Goal: Task Accomplishment & Management: Use online tool/utility

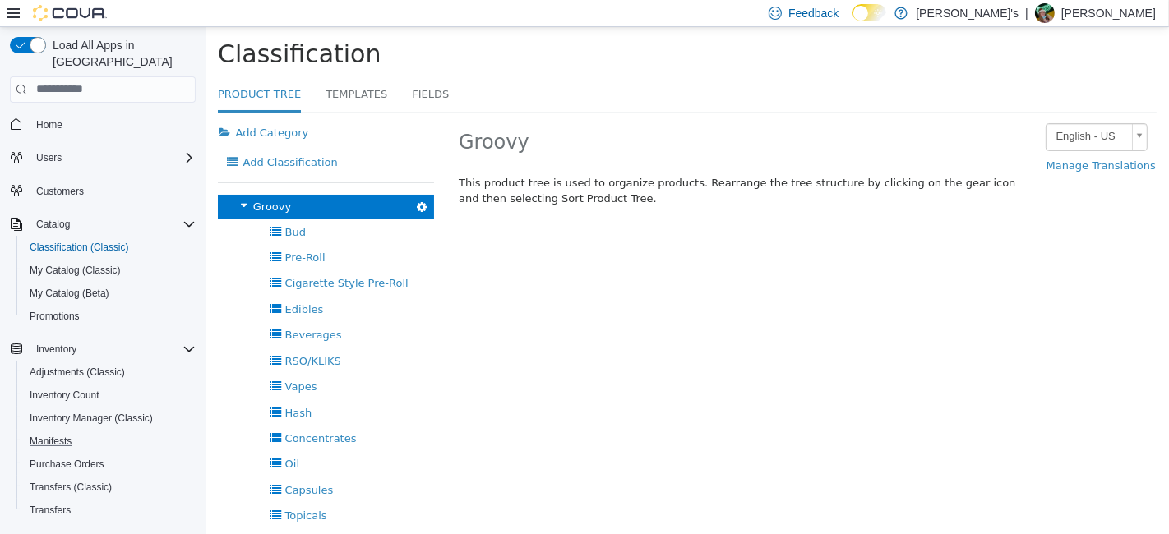
scroll to position [67, 0]
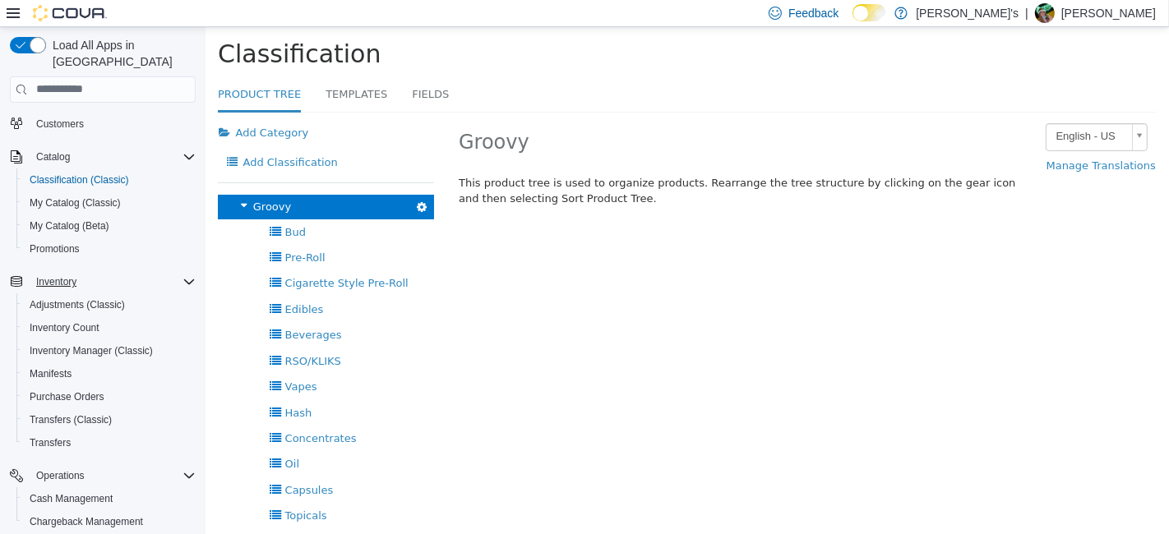
click at [189, 275] on icon "Complex example" at bounding box center [188, 281] width 13 height 13
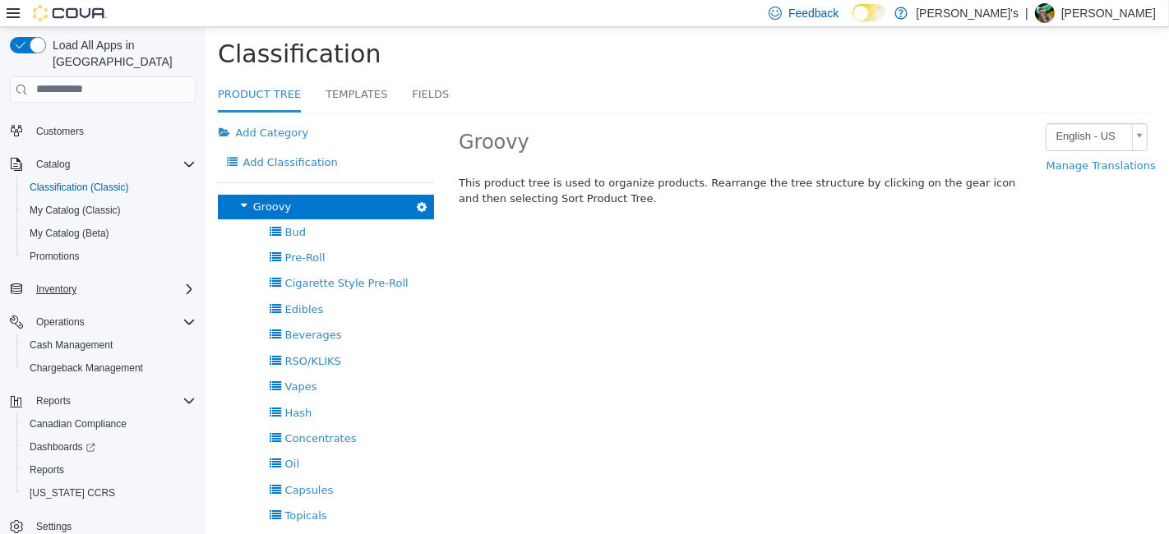
scroll to position [58, 0]
click at [46, 466] on span "Reports" at bounding box center [47, 472] width 35 height 13
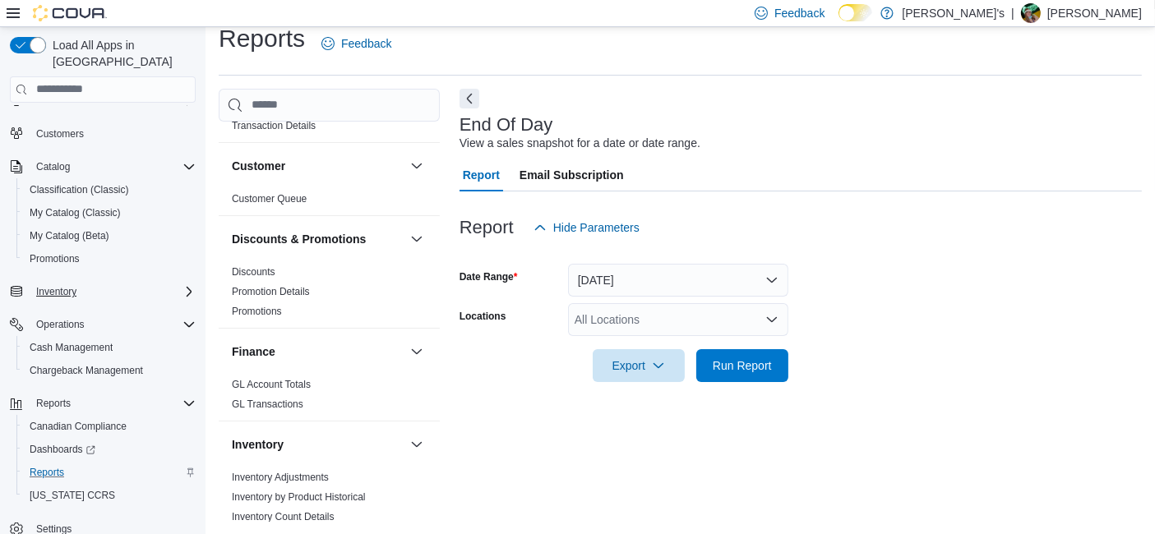
scroll to position [700, 0]
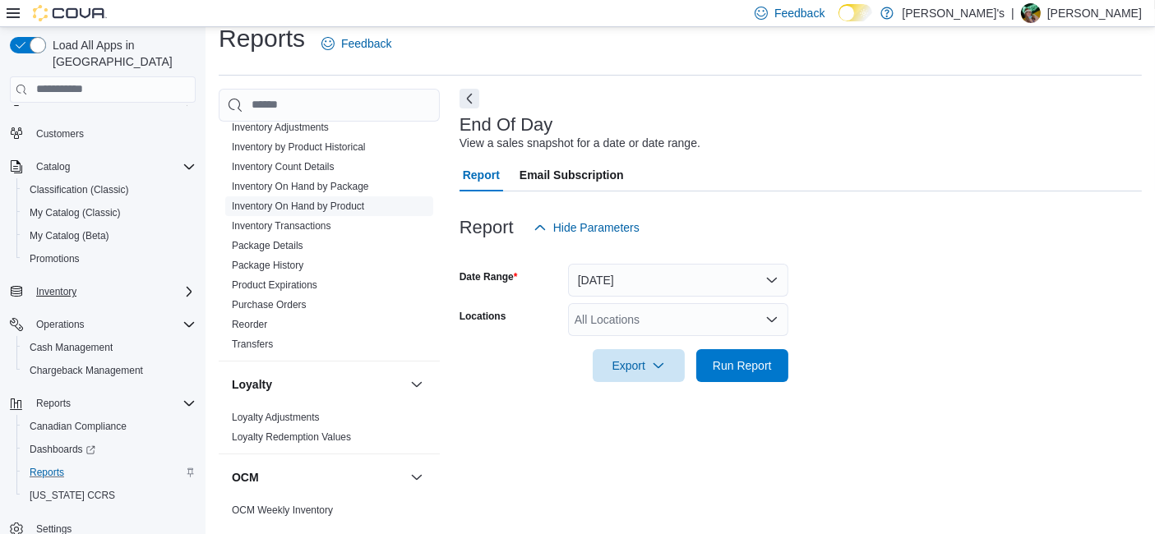
click at [341, 201] on link "Inventory On Hand by Product" at bounding box center [298, 207] width 132 height 12
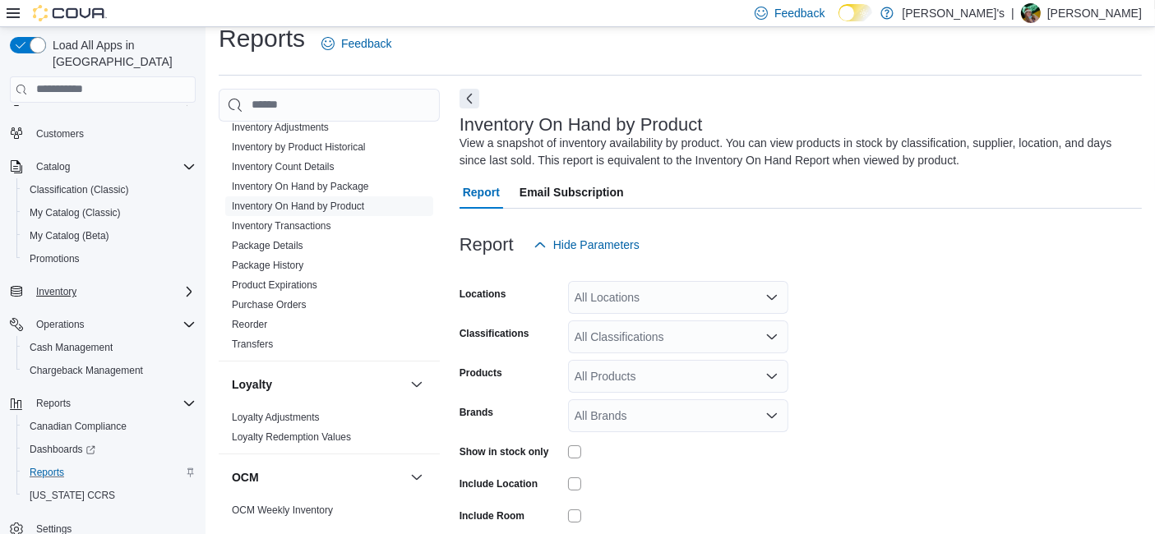
scroll to position [54, 0]
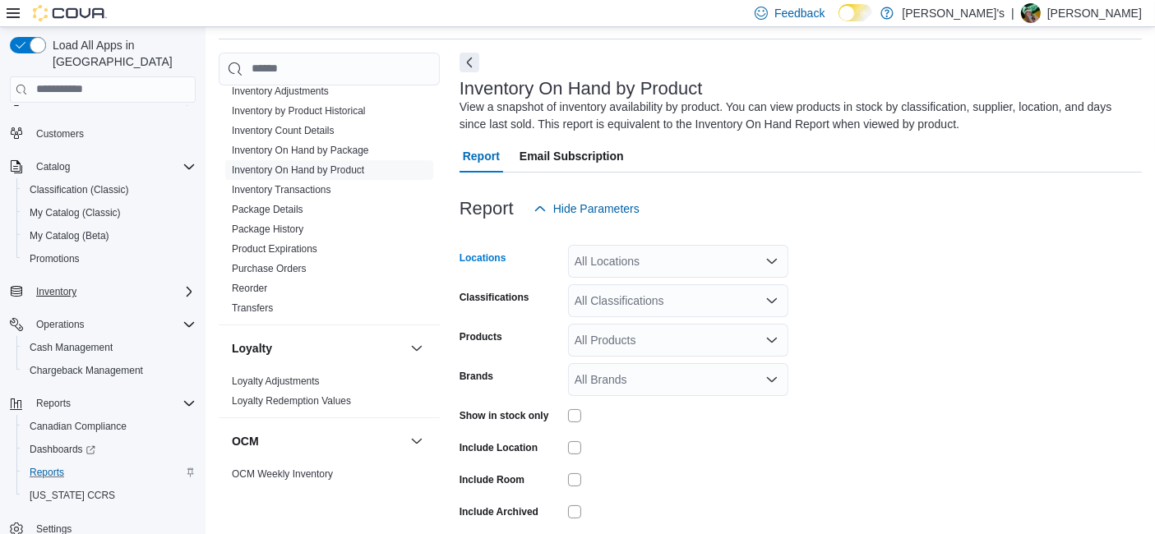
click at [770, 259] on icon "Open list of options" at bounding box center [771, 261] width 13 height 13
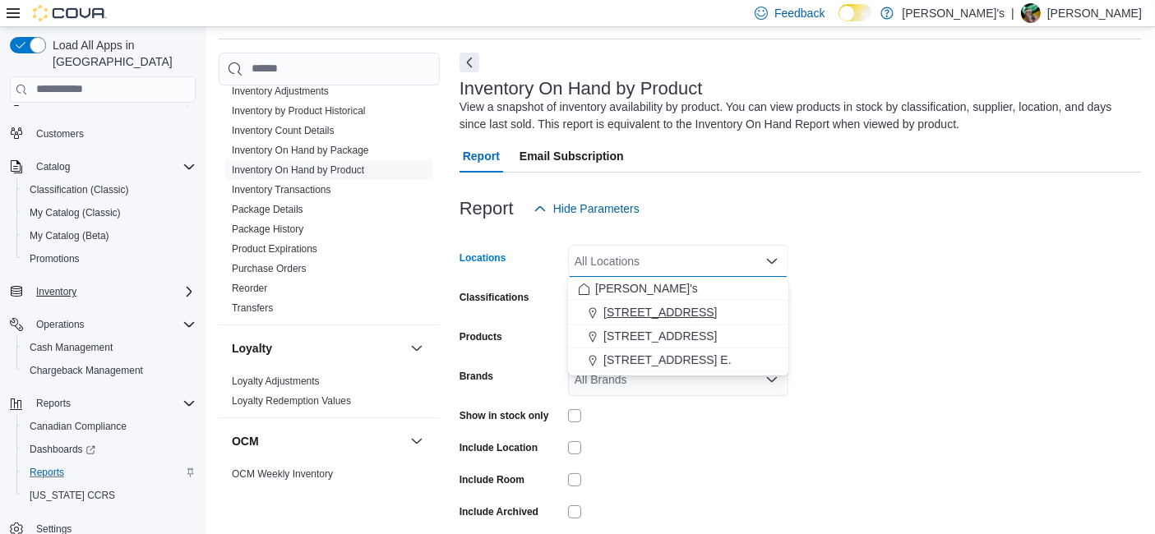
click at [676, 312] on span "[STREET_ADDRESS]" at bounding box center [659, 312] width 113 height 16
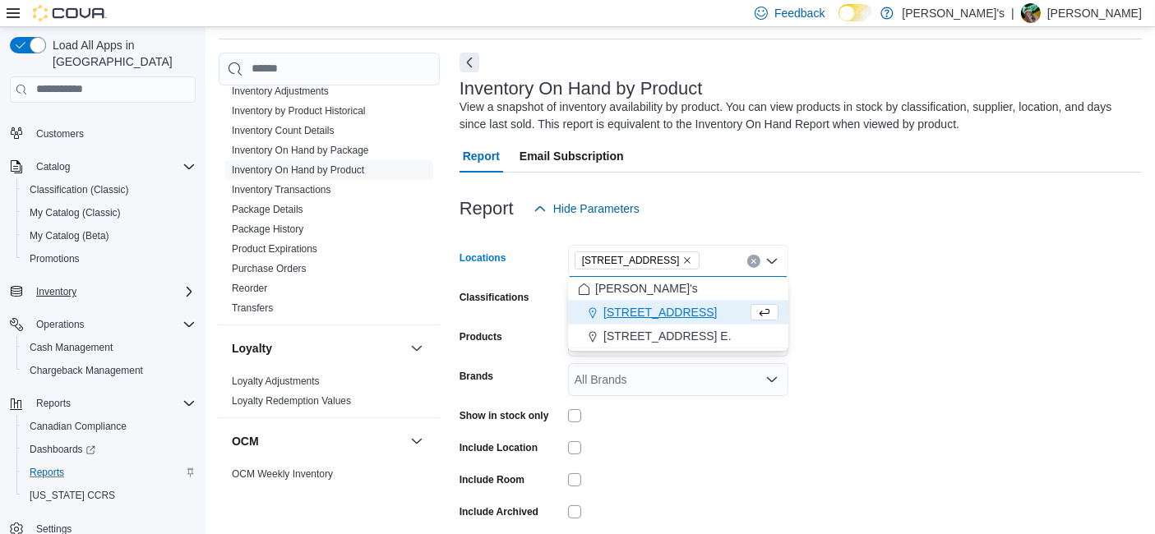
click at [676, 312] on span "[STREET_ADDRESS]" at bounding box center [659, 312] width 113 height 16
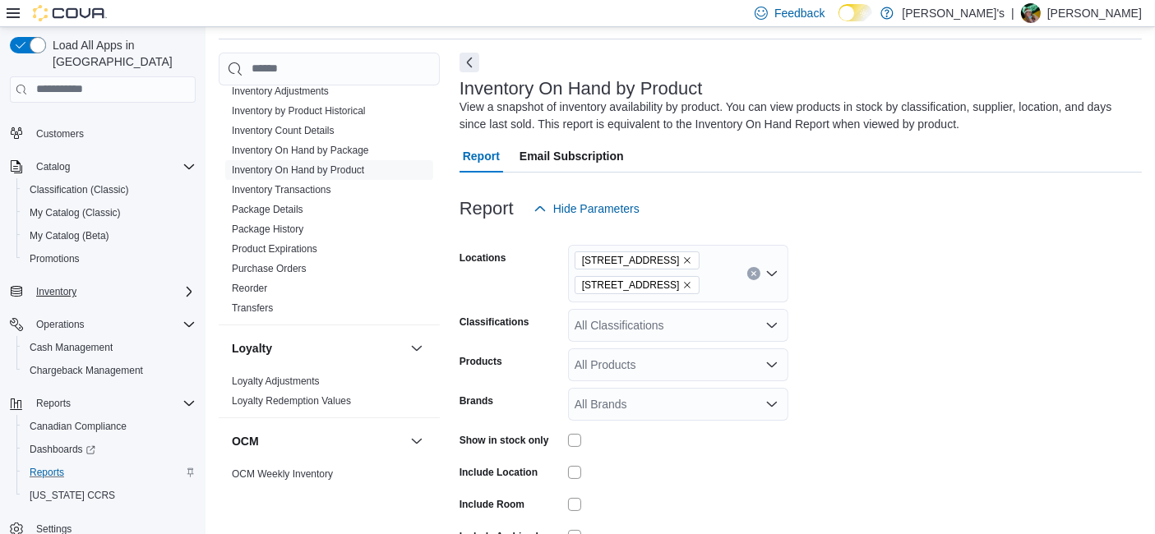
click at [922, 286] on form "Locations [STREET_ADDRESS] Classifications All Classifications Products All Pro…" at bounding box center [801, 410] width 682 height 370
click at [766, 321] on icon "Open list of options" at bounding box center [771, 325] width 13 height 13
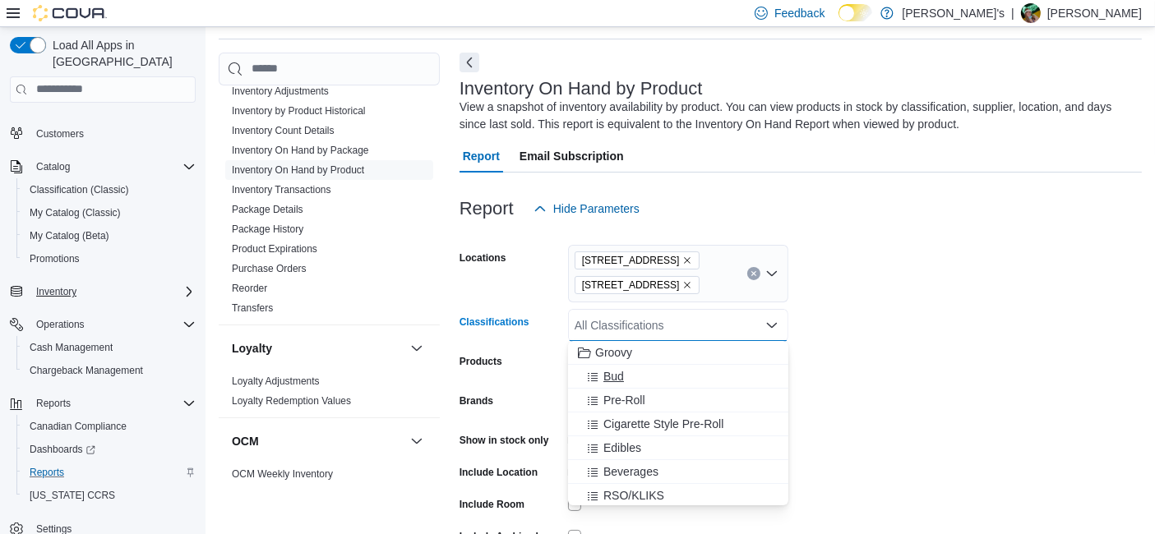
click at [598, 372] on icon "Choose from the following options" at bounding box center [592, 378] width 13 height 13
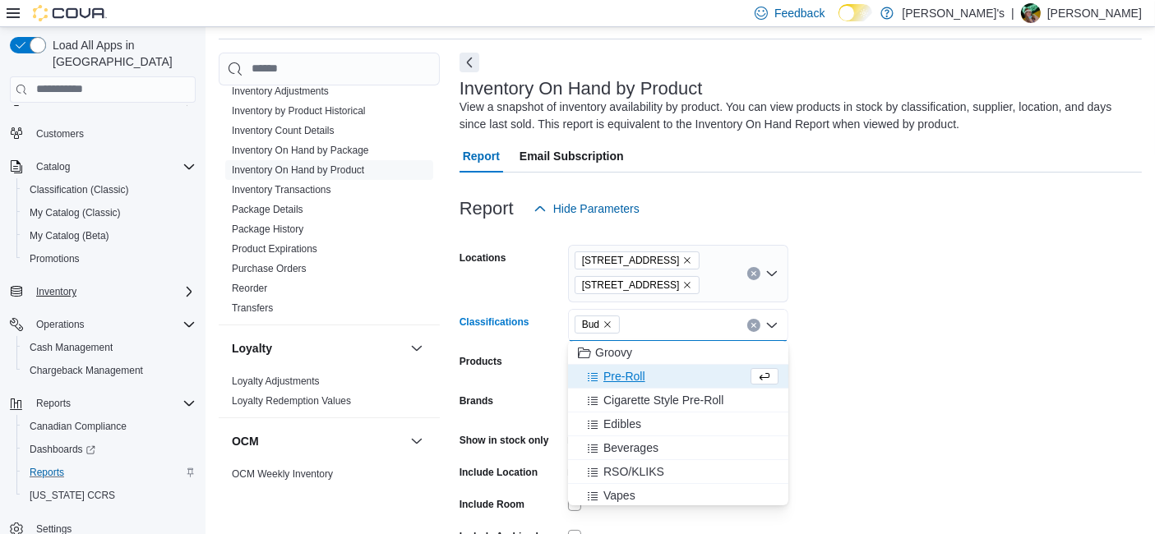
click at [634, 379] on span "Pre-Roll" at bounding box center [624, 376] width 42 height 16
click at [634, 379] on span "Cigarette Style Pre-Roll" at bounding box center [663, 376] width 120 height 16
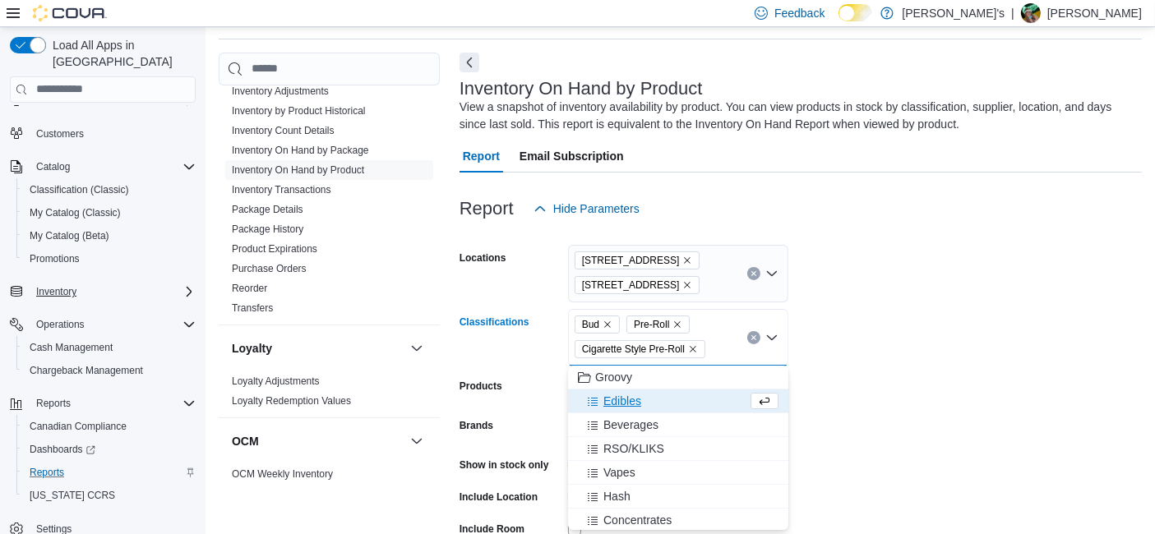
click at [632, 395] on span "Edibles" at bounding box center [622, 401] width 38 height 16
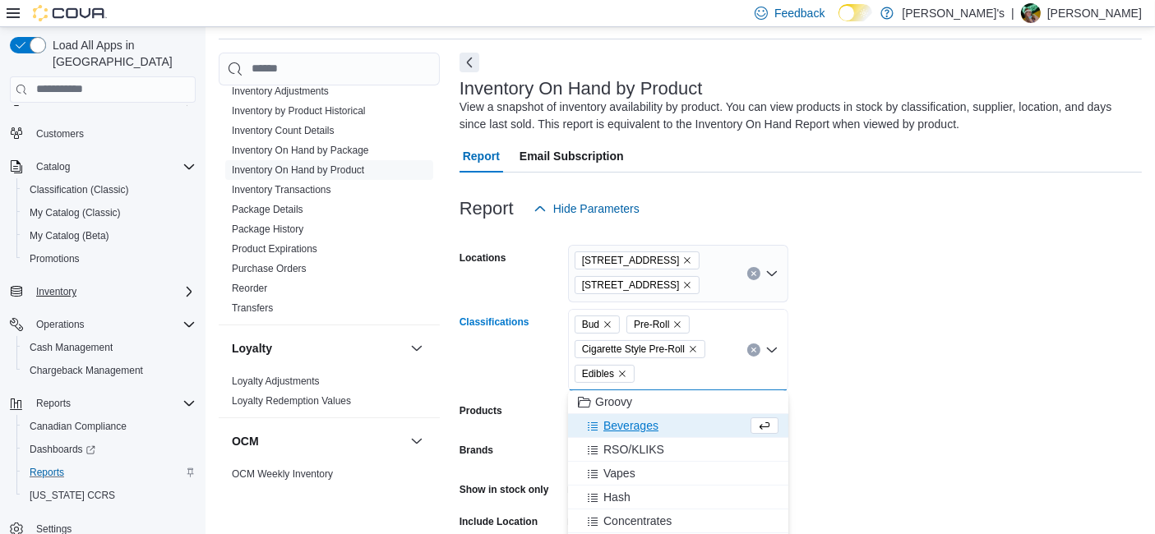
click at [634, 423] on span "Beverages" at bounding box center [630, 426] width 55 height 16
click at [634, 423] on span "RSO/KLIKS" at bounding box center [633, 426] width 61 height 16
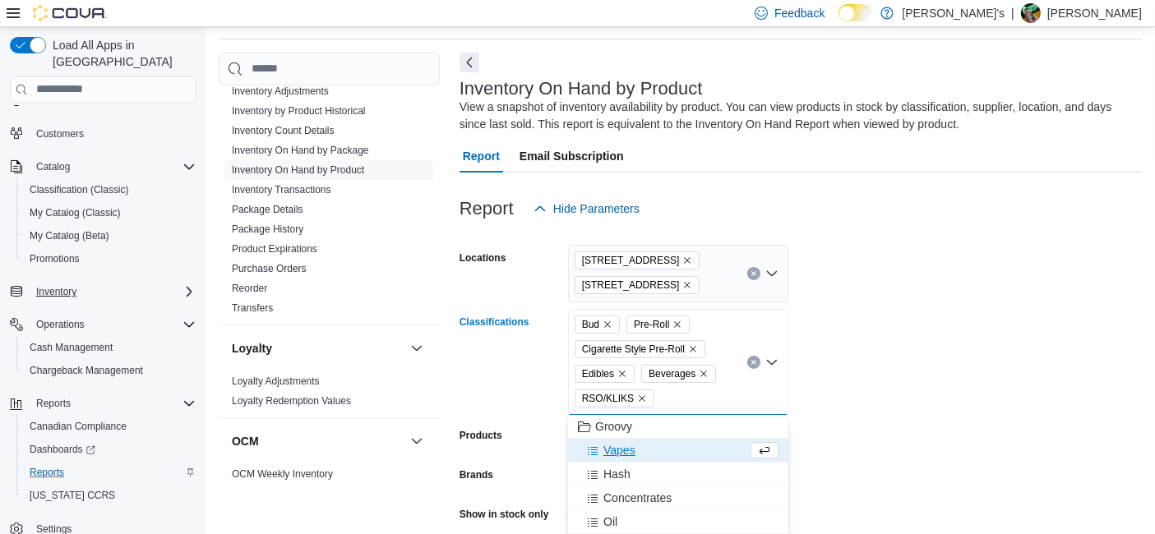
click at [626, 454] on span "Vapes" at bounding box center [619, 450] width 32 height 16
click at [643, 463] on button "Concentrates" at bounding box center [678, 475] width 220 height 24
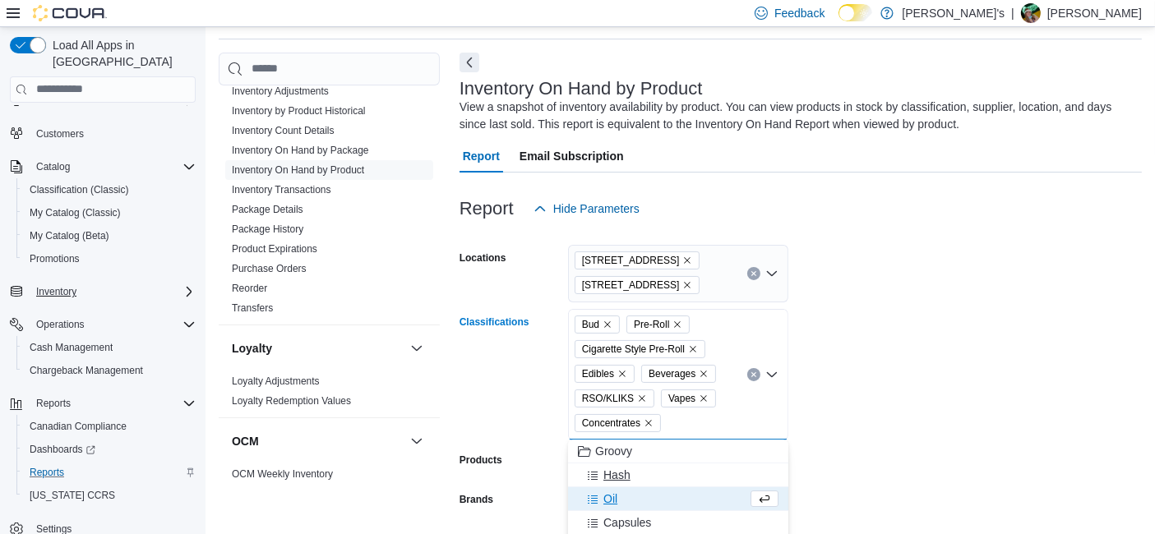
click at [643, 470] on div "Hash" at bounding box center [678, 475] width 201 height 16
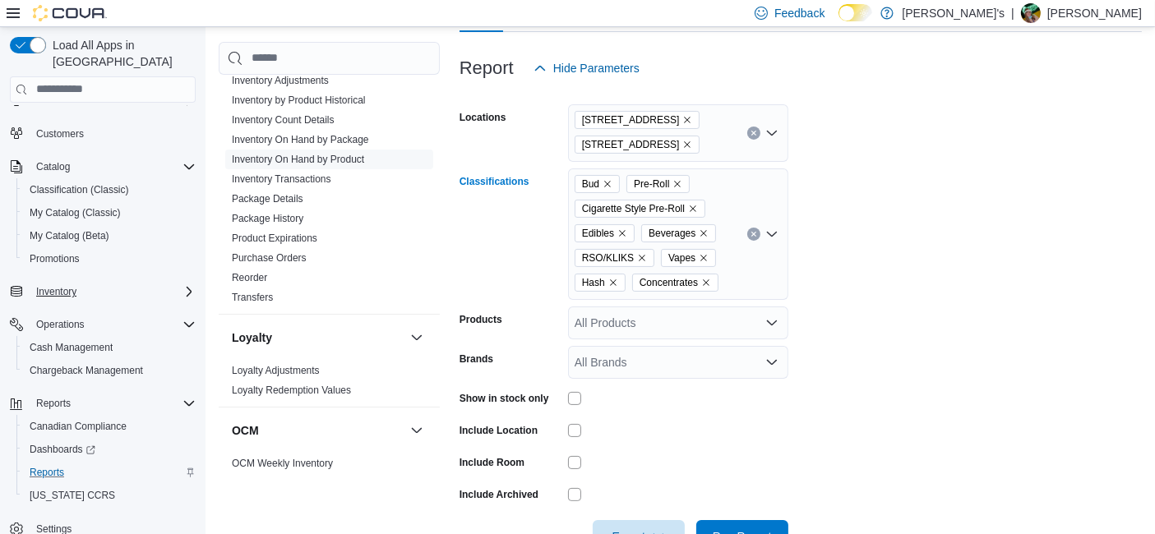
scroll to position [229, 0]
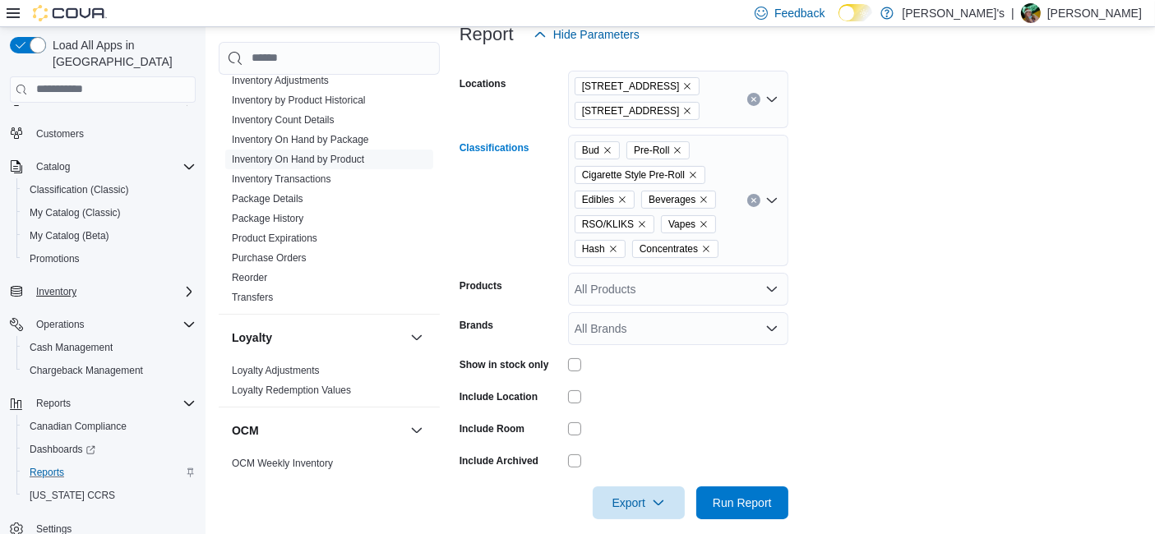
click at [733, 242] on div "Bud Pre-Roll Cigarette Style Pre-Roll Edibles Beverages RSO/KLIKS Vapes Hash Co…" at bounding box center [678, 201] width 220 height 132
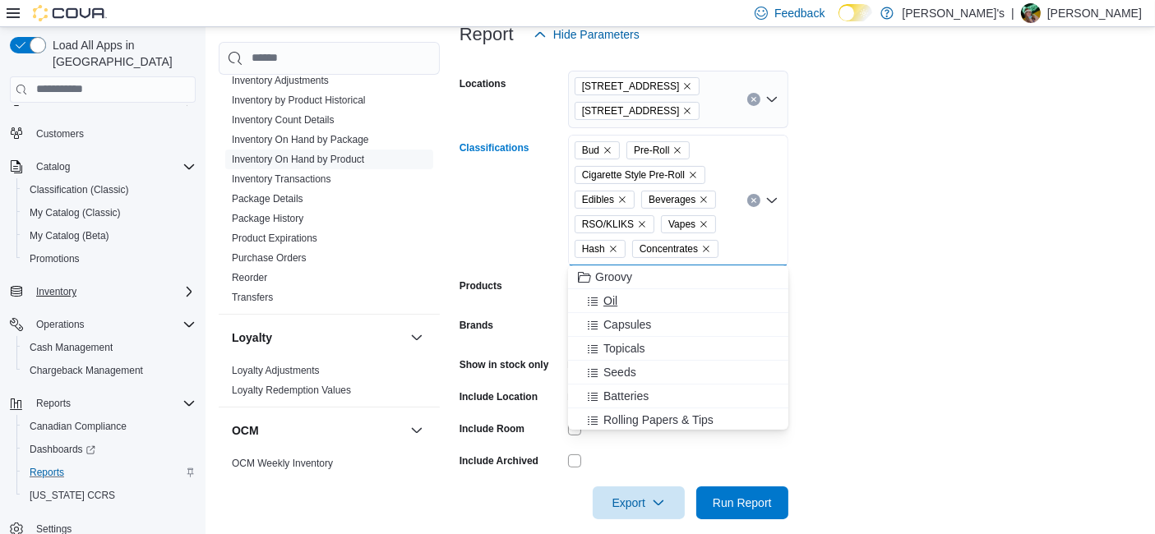
click at [669, 312] on button "Oil" at bounding box center [678, 301] width 220 height 24
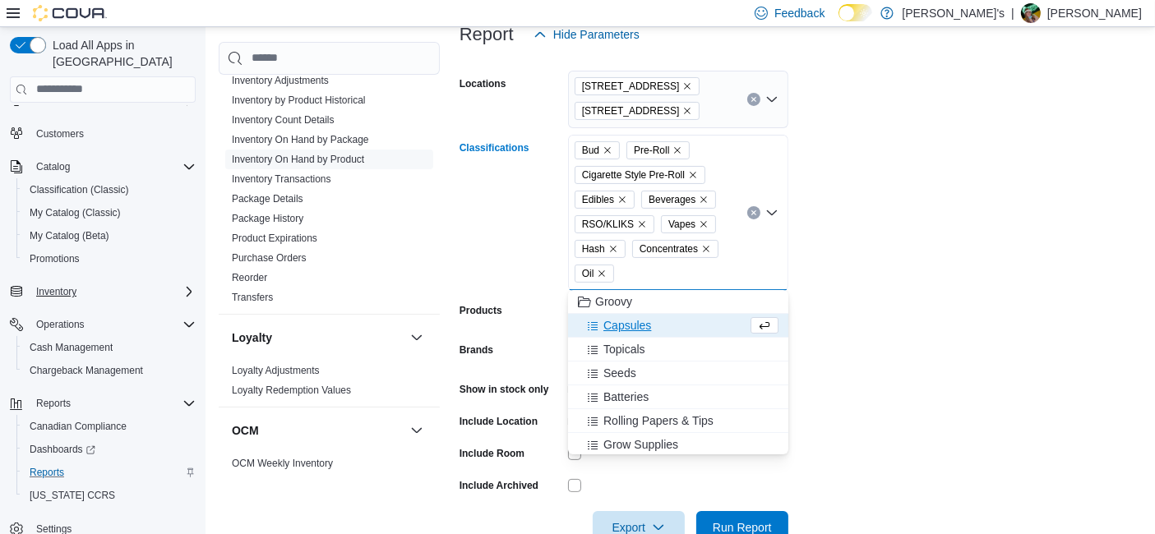
click at [669, 312] on button "Groovy" at bounding box center [678, 302] width 220 height 24
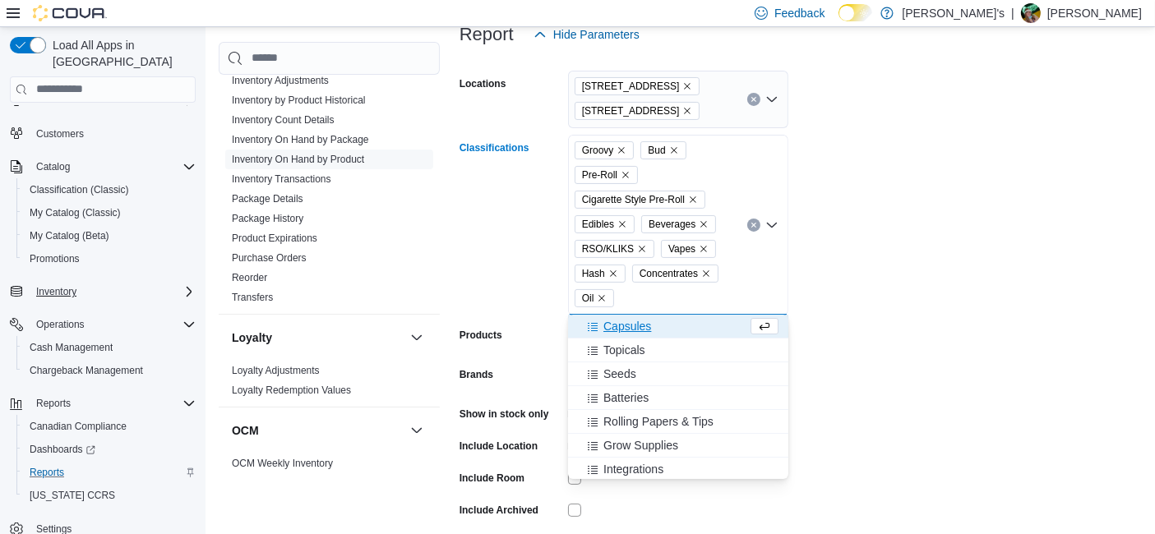
click at [665, 328] on div "Capsules" at bounding box center [662, 326] width 169 height 16
click at [665, 328] on div "Topicals" at bounding box center [662, 326] width 169 height 16
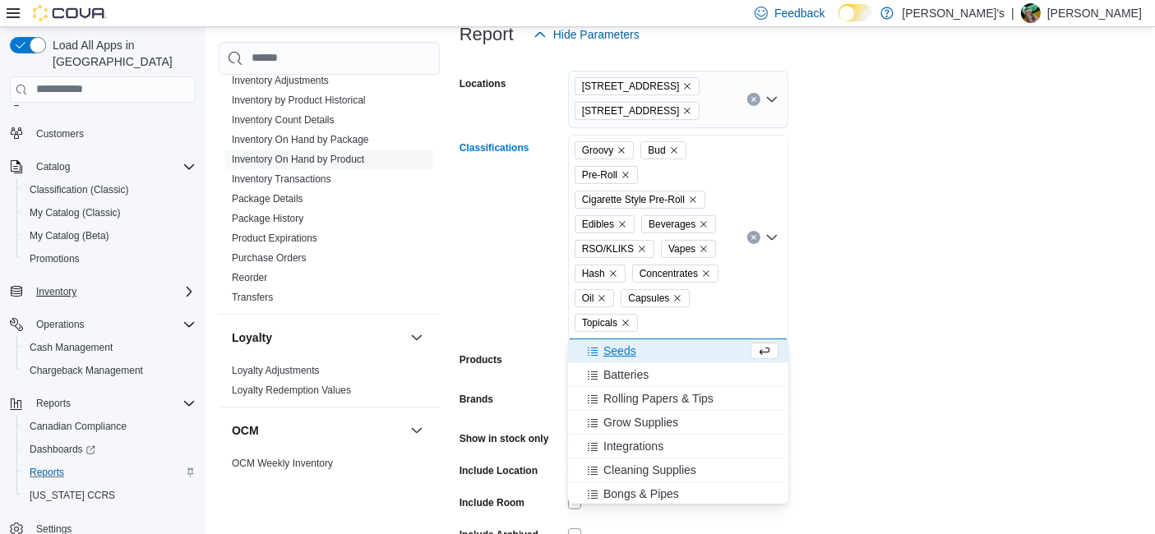
click at [625, 147] on icon "Remove Groovy from selection in this group" at bounding box center [622, 150] width 10 height 10
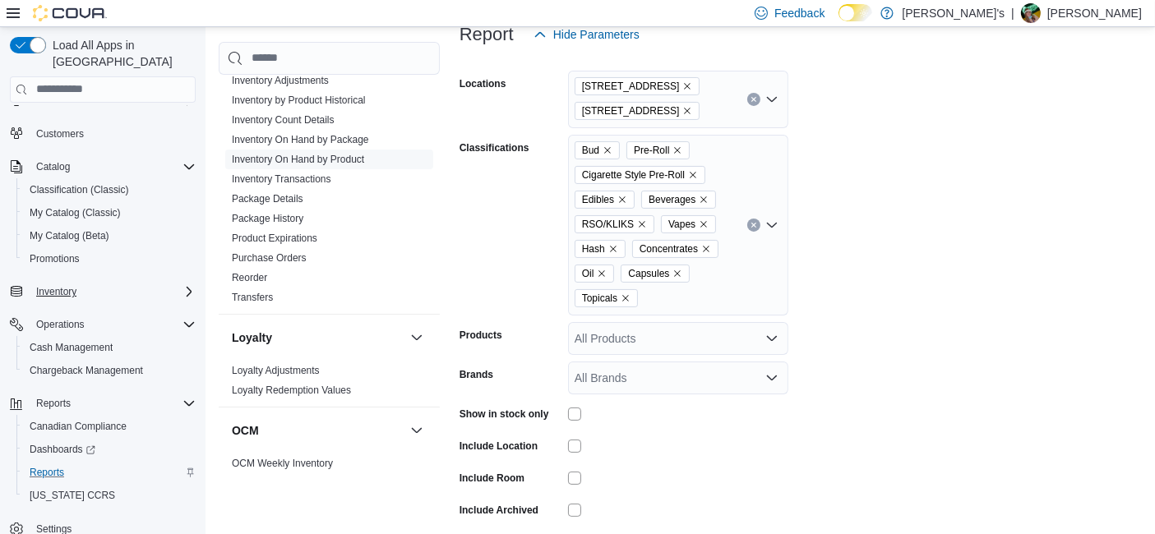
click at [928, 170] on form "Locations [STREET_ADDRESS] Classifications Bud Pre-Roll Cigarette Style Pre-Rol…" at bounding box center [801, 310] width 682 height 518
drag, startPoint x: 566, startPoint y: 411, endPoint x: 593, endPoint y: 409, distance: 27.2
click at [593, 409] on div "Show in stock only" at bounding box center [624, 413] width 329 height 25
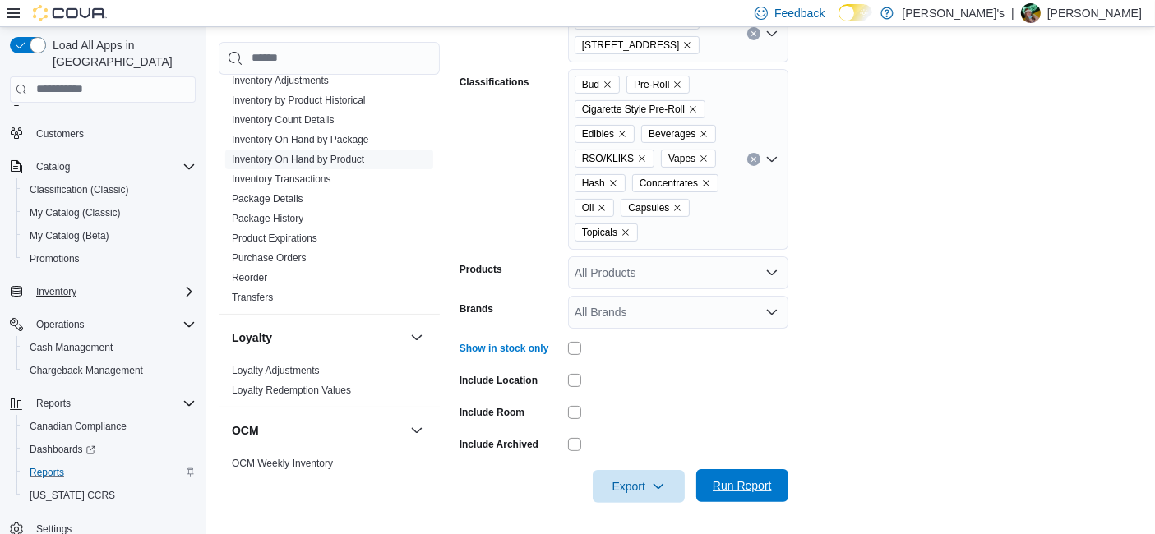
click at [755, 491] on span "Run Report" at bounding box center [742, 486] width 59 height 16
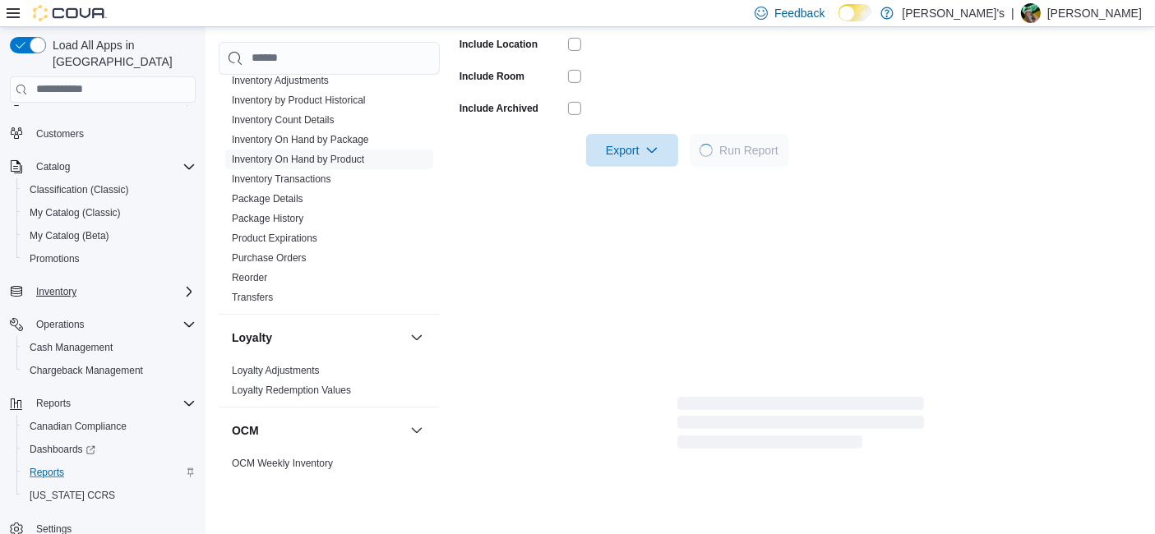
scroll to position [636, 0]
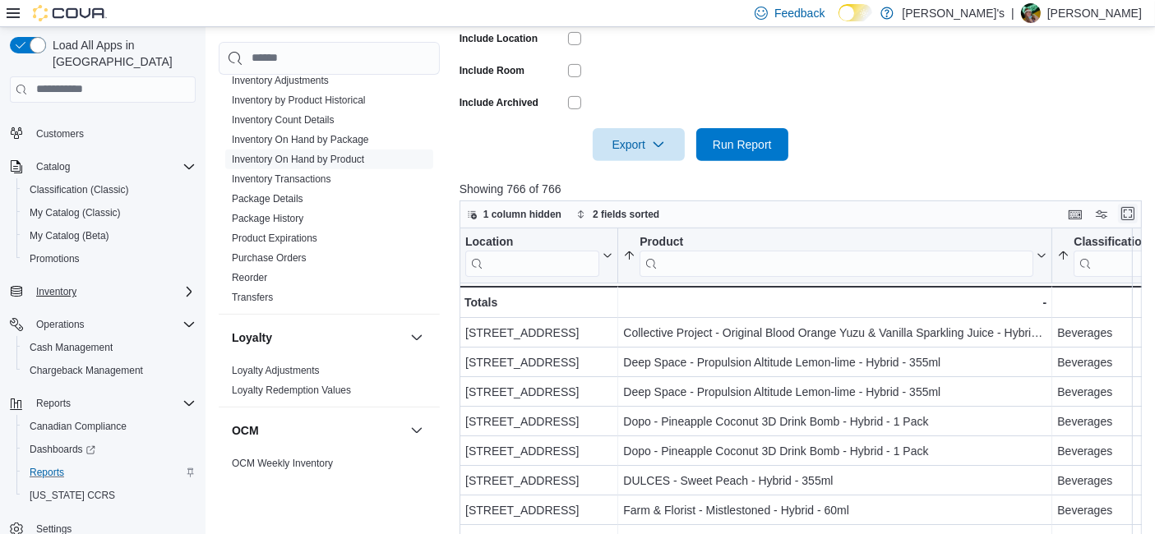
click at [1133, 205] on span at bounding box center [1128, 215] width 20 height 20
click at [1138, 219] on button "Enter fullscreen" at bounding box center [1128, 214] width 20 height 20
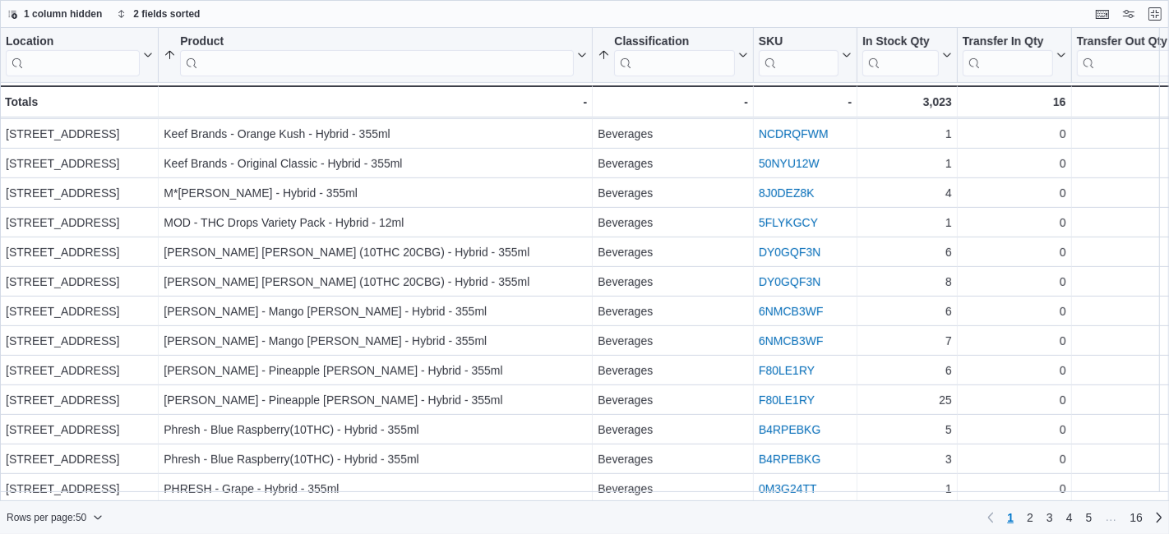
scroll to position [570, 0]
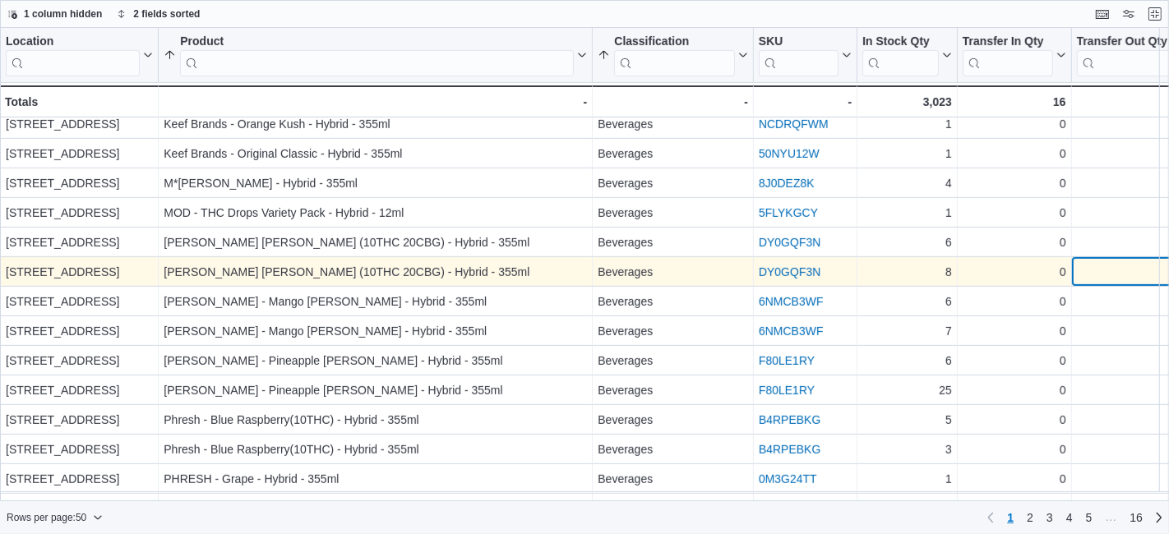
click at [1133, 262] on div "0" at bounding box center [1133, 272] width 113 height 20
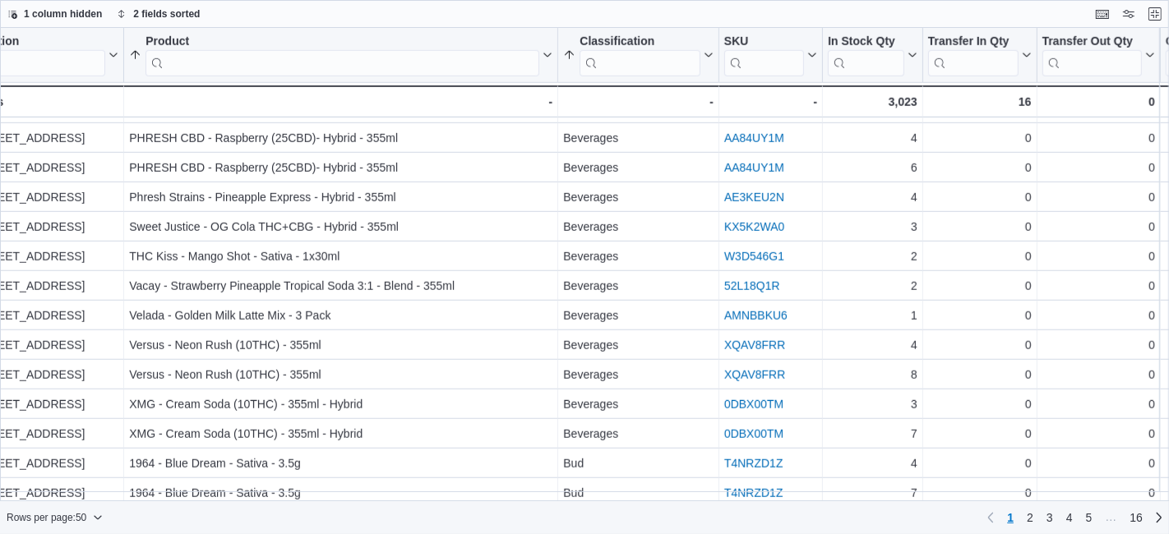
scroll to position [1103, 35]
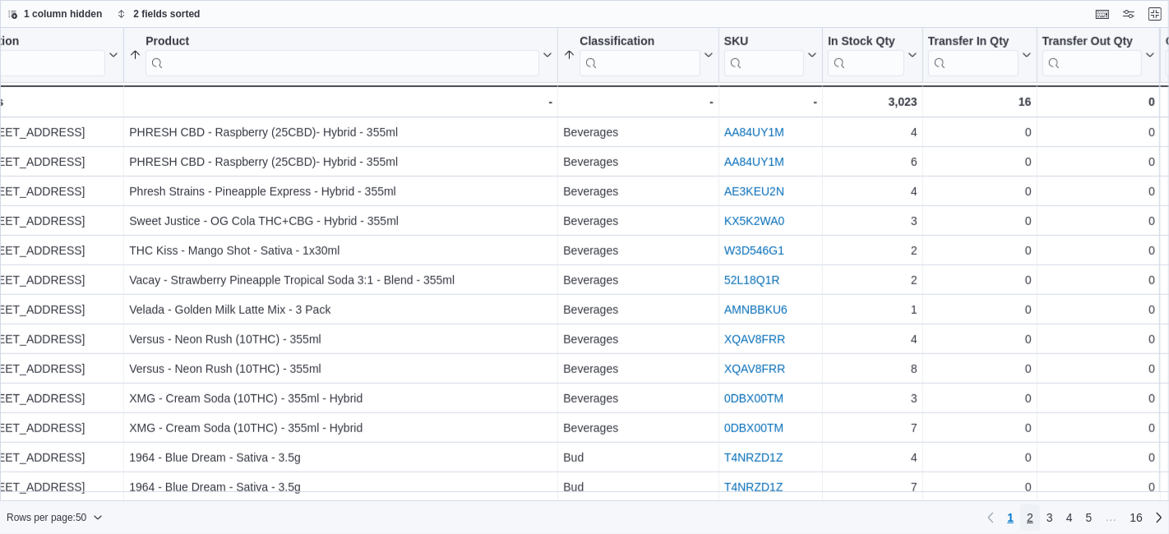
click at [1028, 516] on span "2" at bounding box center [1030, 518] width 7 height 16
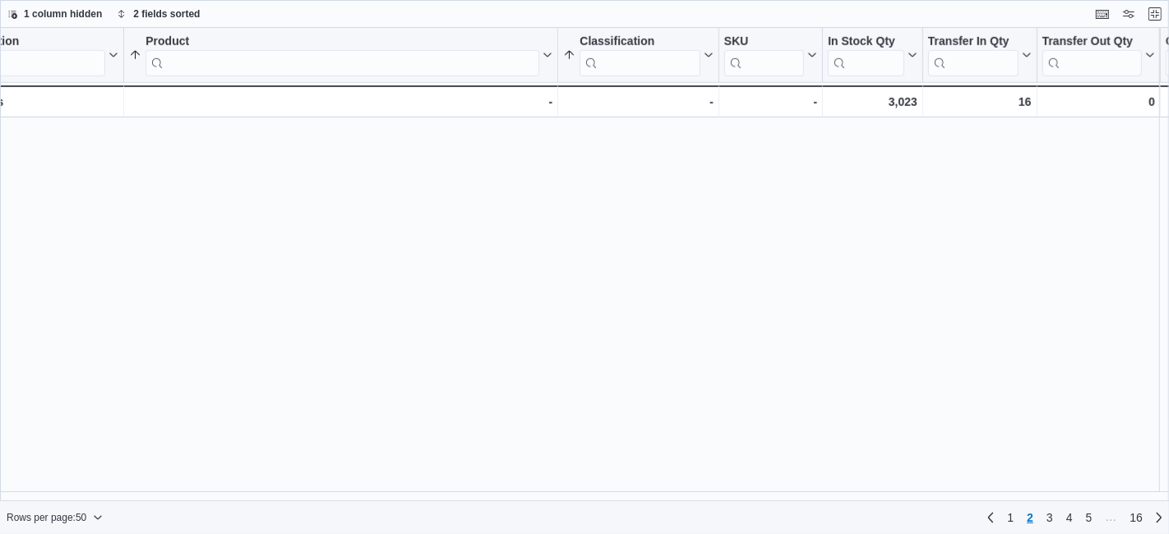
scroll to position [0, 0]
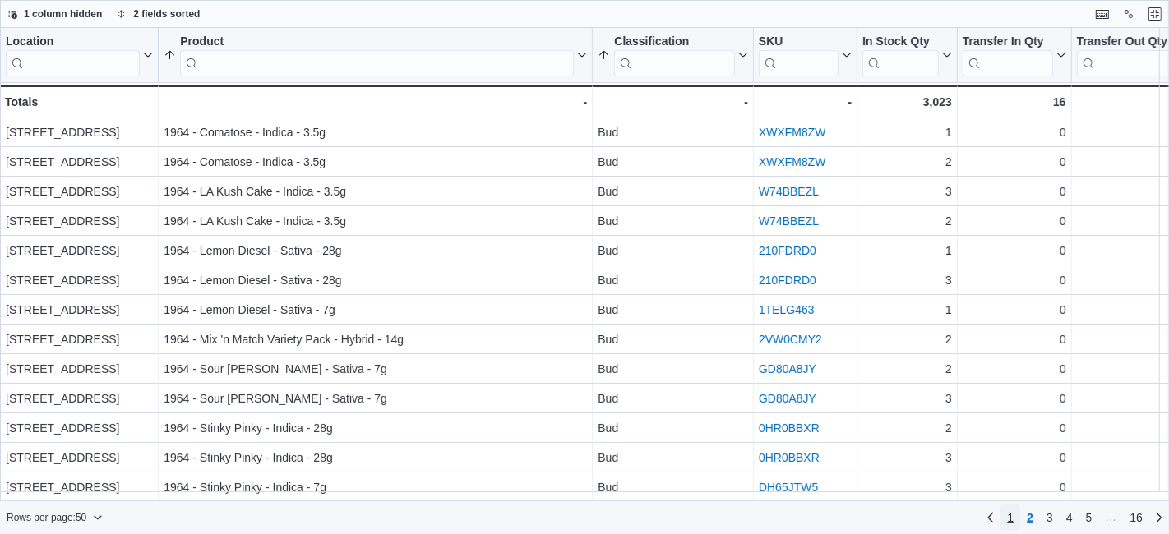
click at [1009, 517] on span "1" at bounding box center [1010, 518] width 7 height 16
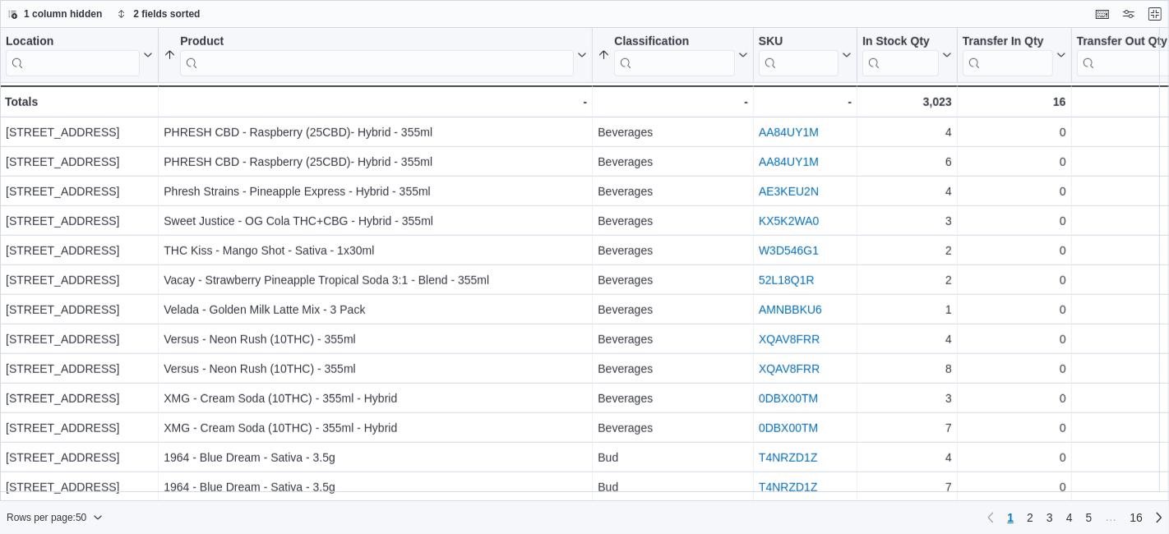
scroll to position [1103, 0]
click at [1028, 519] on span "2" at bounding box center [1030, 518] width 7 height 16
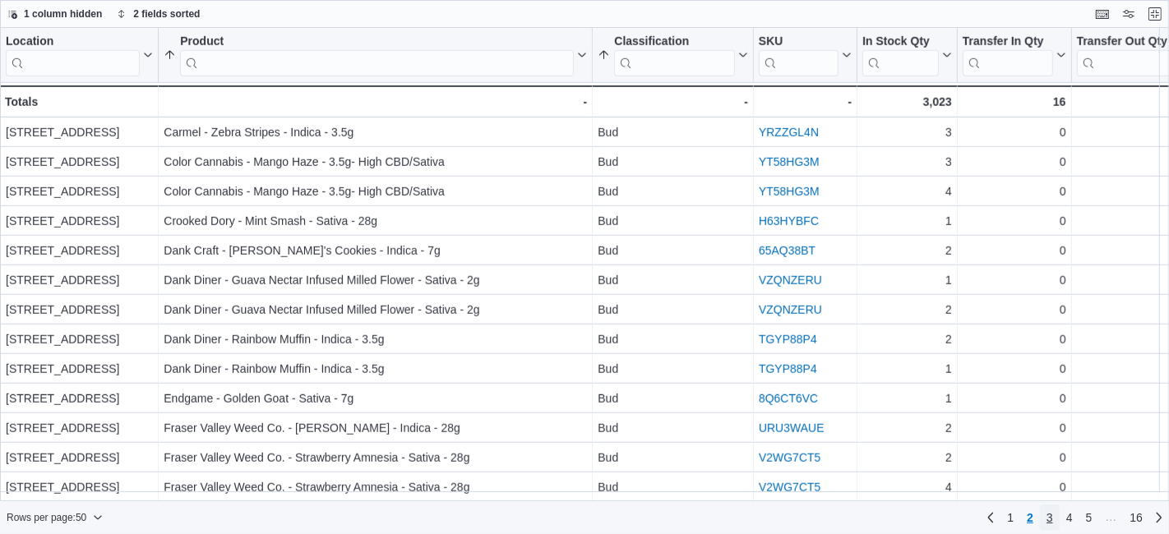
click at [1051, 520] on span "3" at bounding box center [1049, 518] width 7 height 16
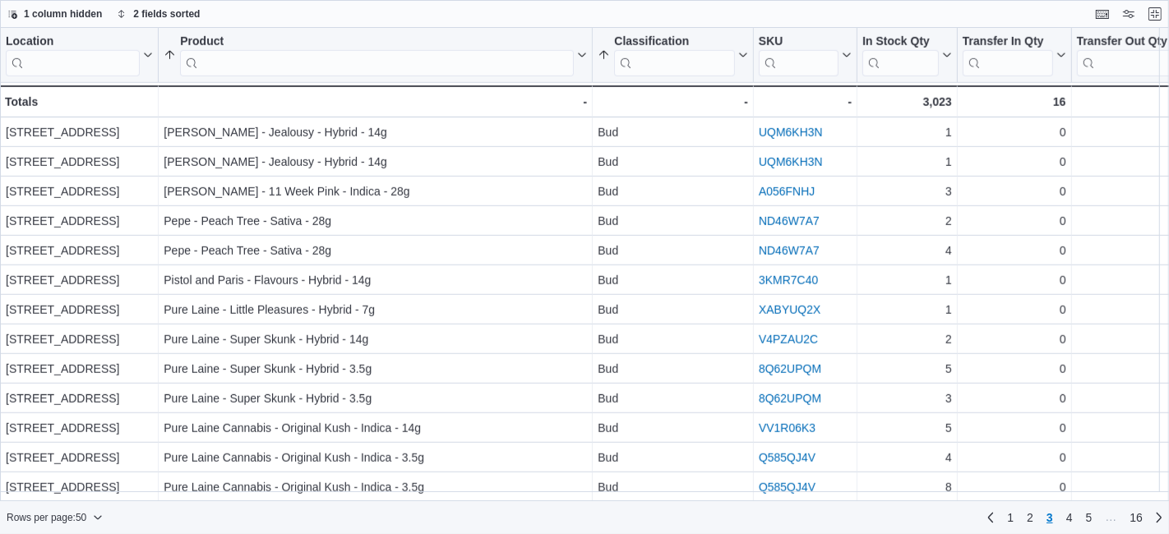
click at [1168, 7] on div "1 column hidden 2 fields sorted" at bounding box center [584, 14] width 1169 height 28
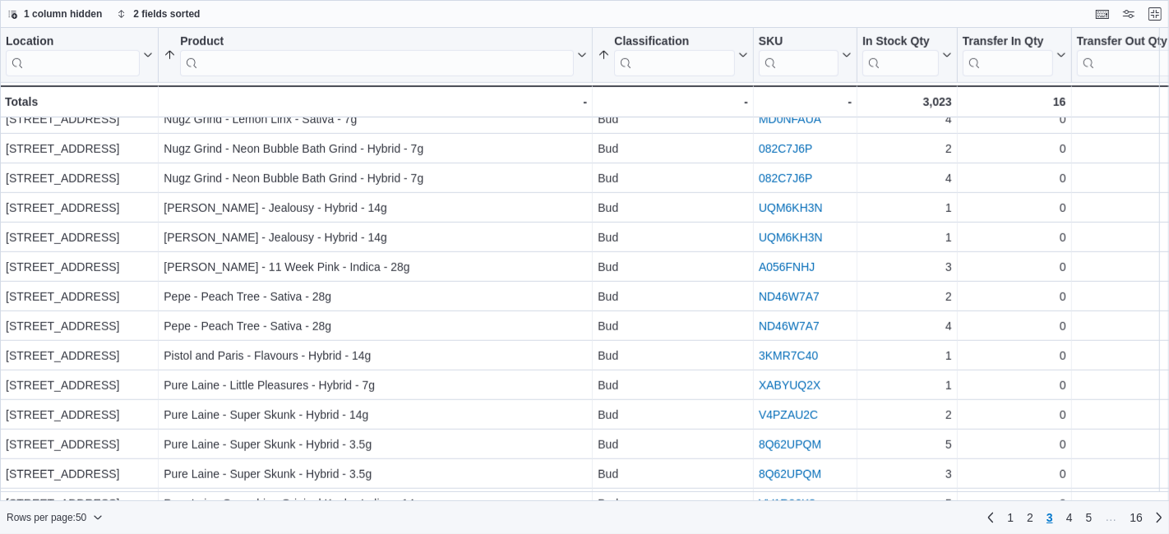
scroll to position [1022, 0]
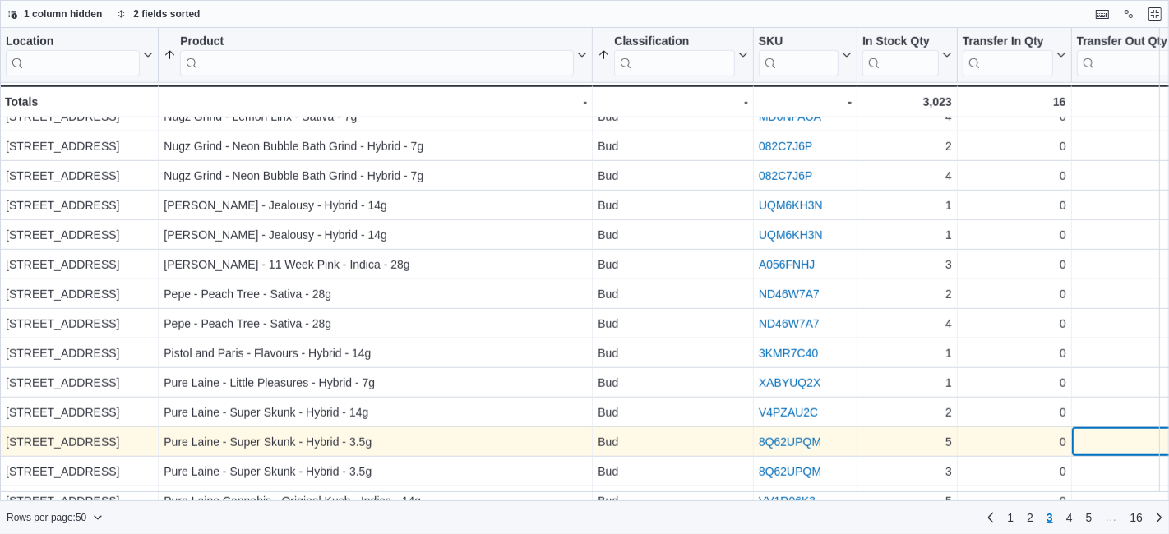
click at [1141, 448] on div "Location Click to view column header actions Product Sorted by Product, ascendi…" at bounding box center [584, 265] width 1169 height 474
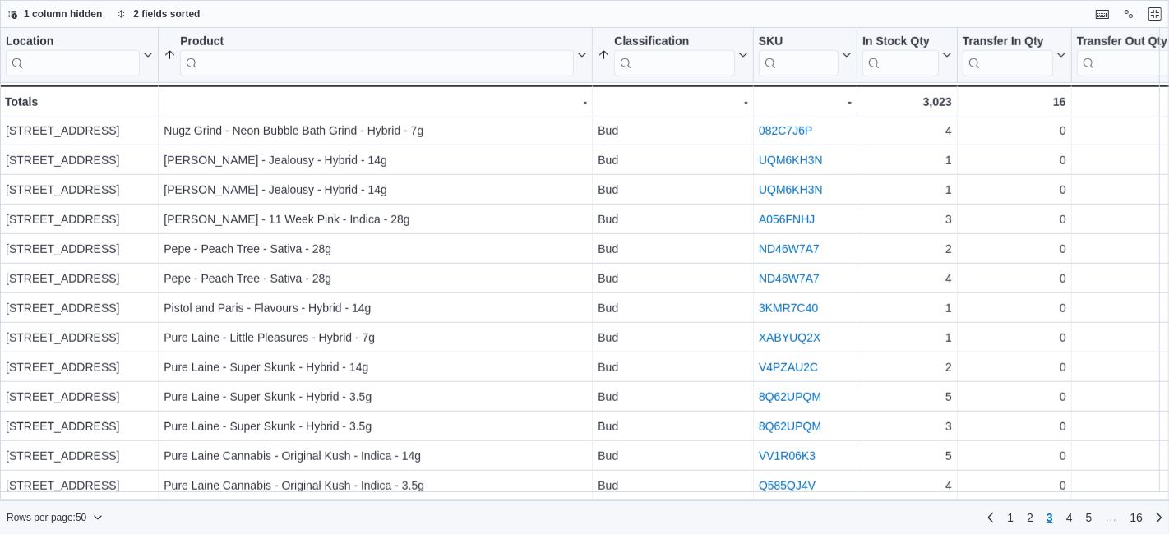
scroll to position [1103, 0]
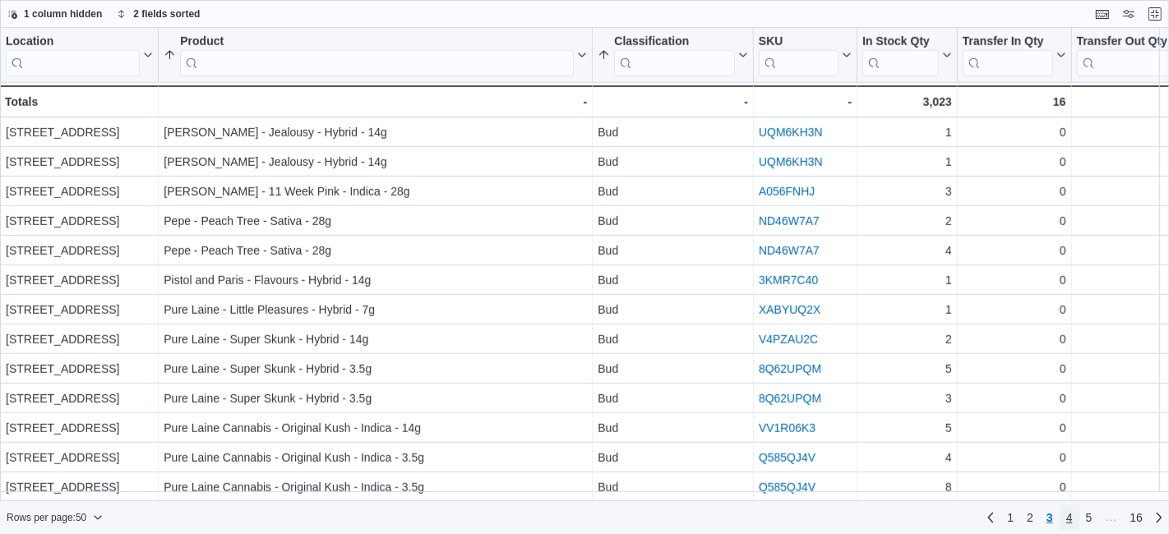
click at [1077, 515] on link "4" at bounding box center [1070, 518] width 20 height 26
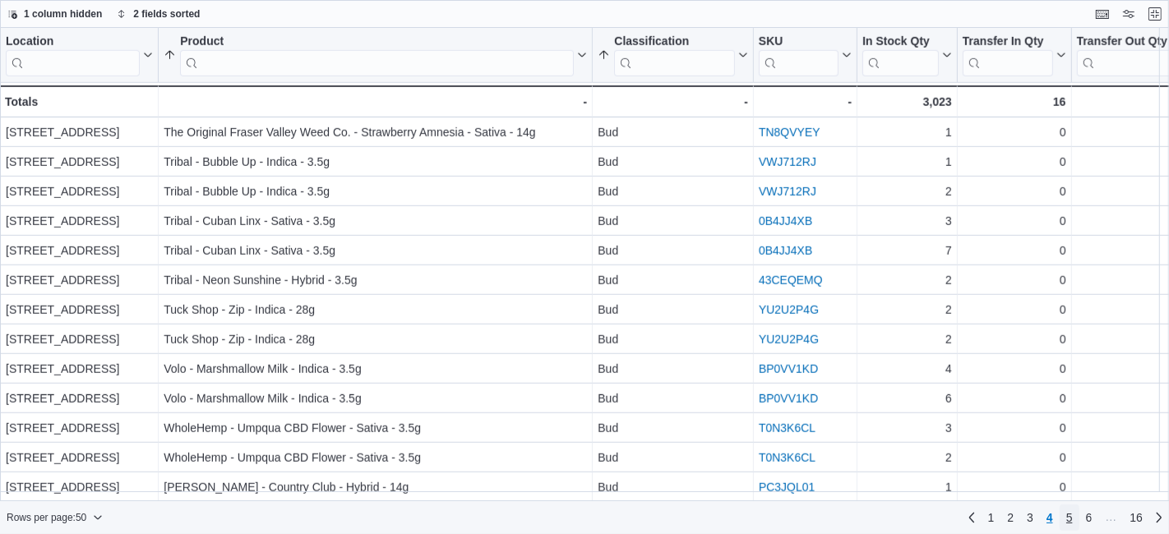
click at [1066, 520] on span "5" at bounding box center [1069, 518] width 7 height 16
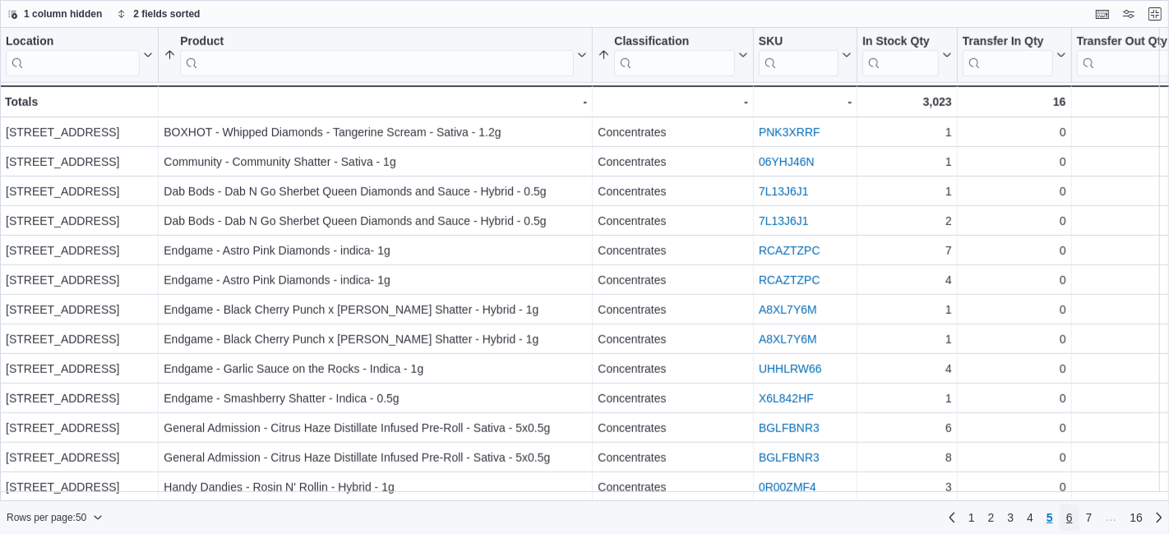
click at [1071, 520] on span "6" at bounding box center [1069, 518] width 7 height 16
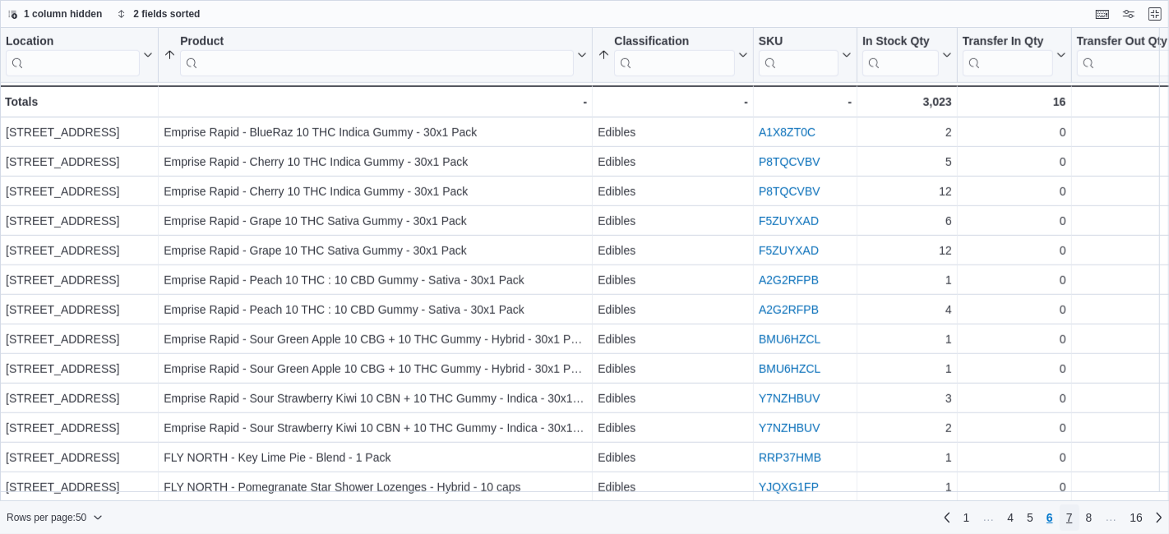
click at [1069, 520] on span "7" at bounding box center [1069, 518] width 7 height 16
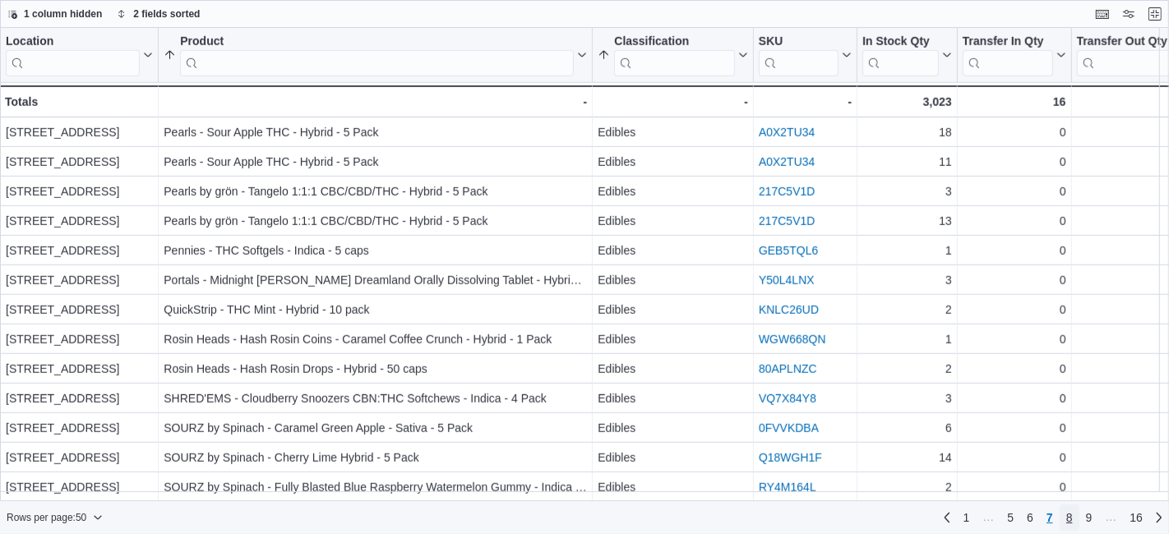
click at [1070, 522] on span "8" at bounding box center [1069, 518] width 7 height 16
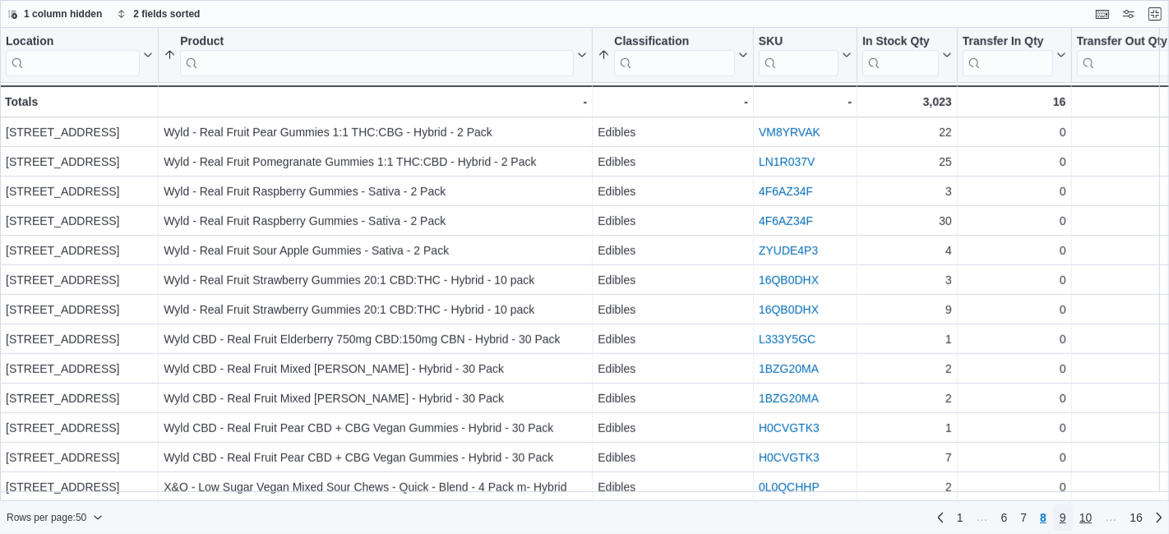
click at [1066, 515] on span "9" at bounding box center [1063, 518] width 7 height 16
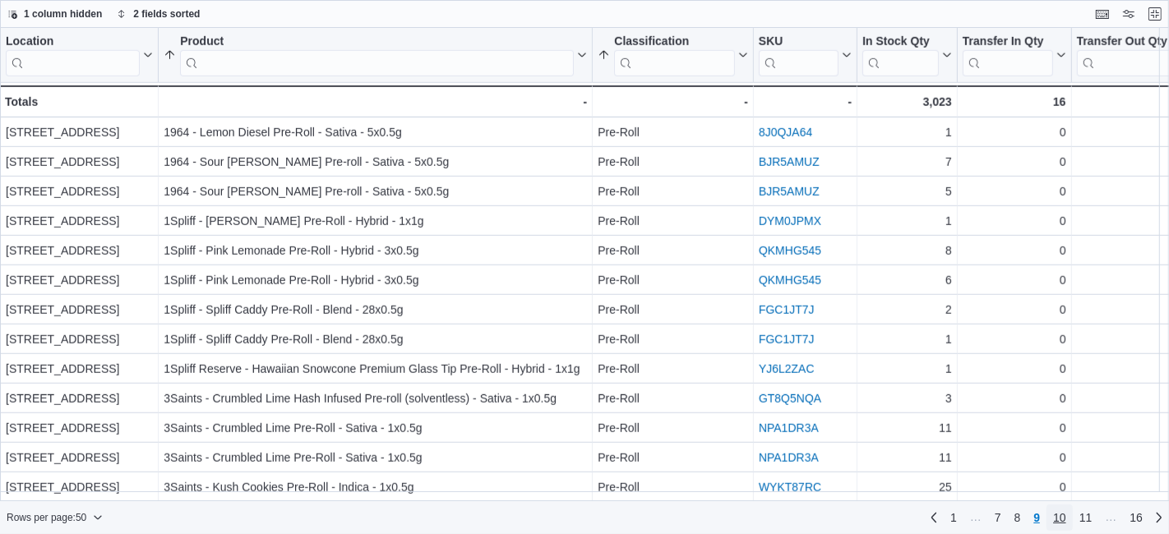
click at [1066, 507] on span "10" at bounding box center [1059, 518] width 13 height 26
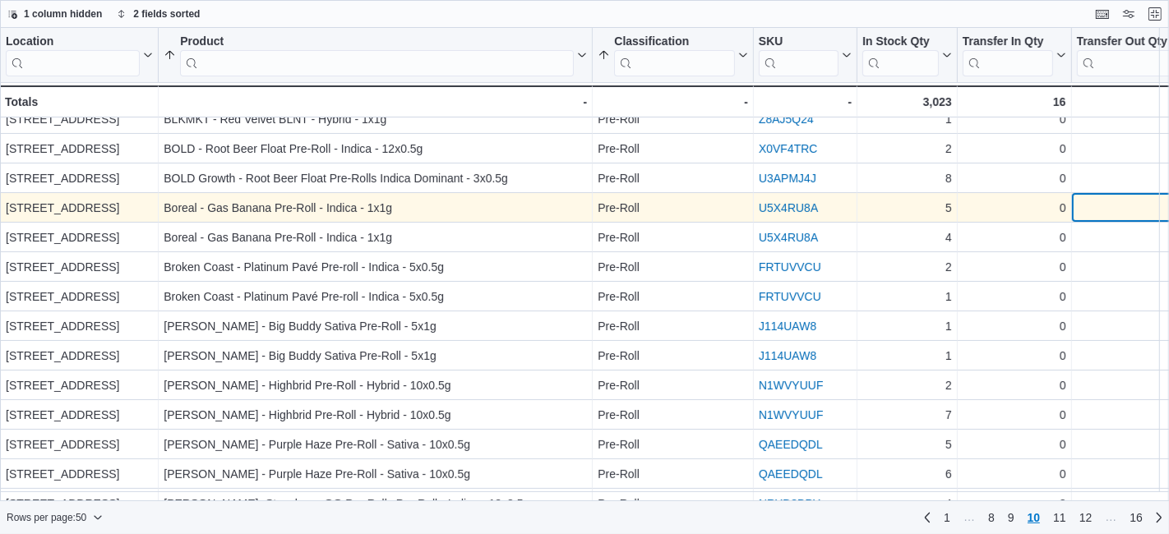
scroll to position [250, 35]
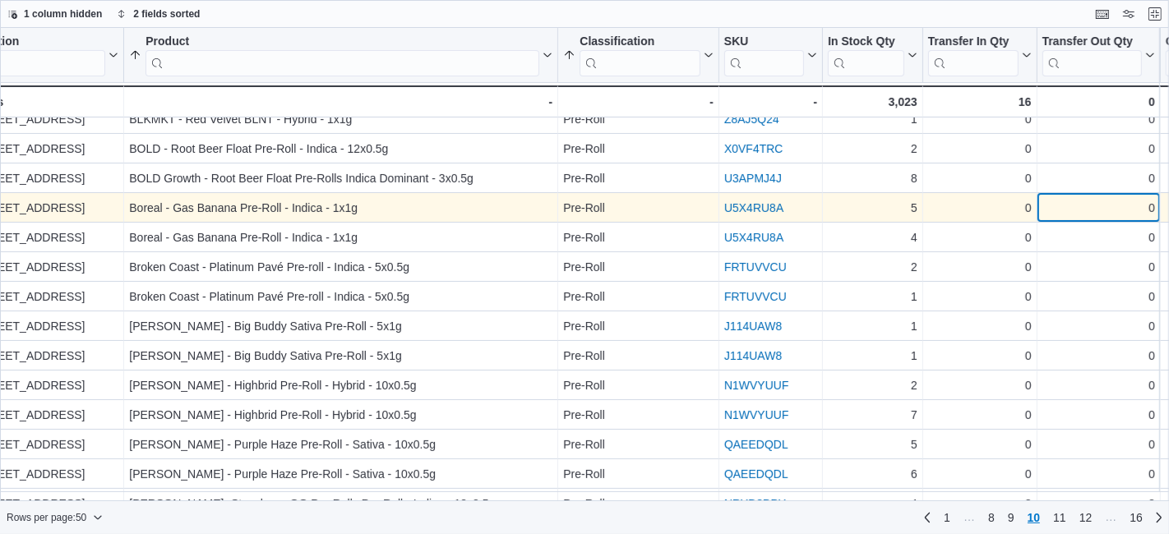
drag, startPoint x: 1149, startPoint y: 202, endPoint x: 1146, endPoint y: 212, distance: 10.4
click at [1146, 212] on div "0" at bounding box center [1098, 208] width 113 height 20
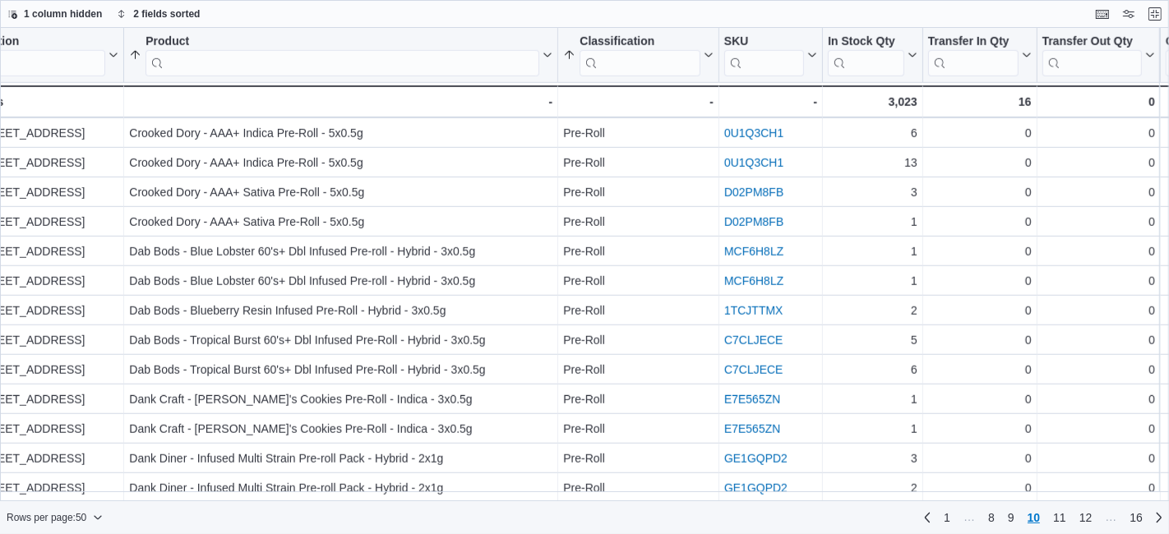
scroll to position [1103, 35]
click at [1066, 524] on span "11" at bounding box center [1059, 518] width 13 height 16
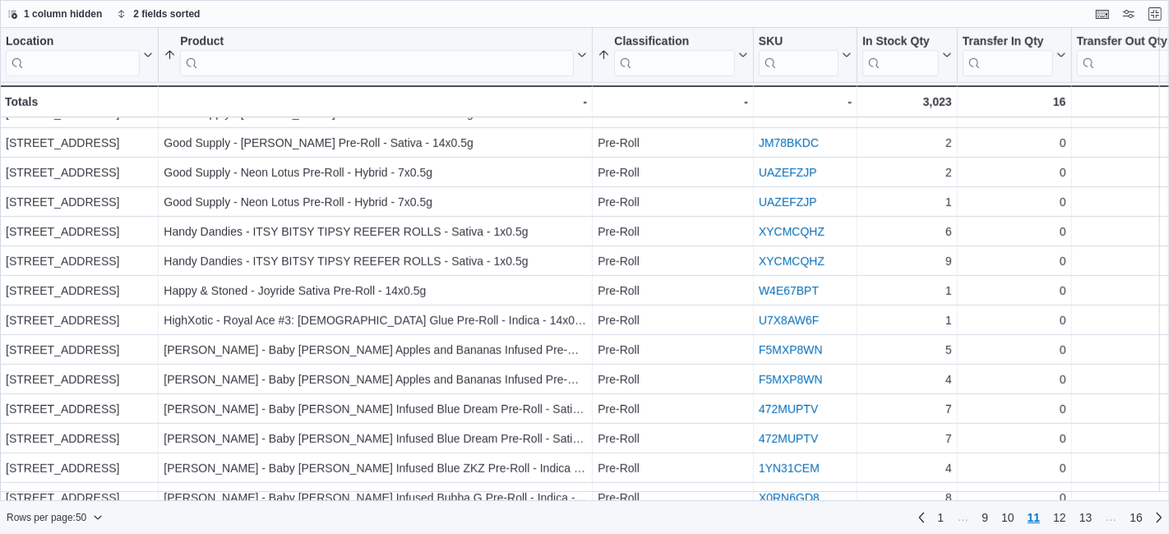
scroll to position [1103, 0]
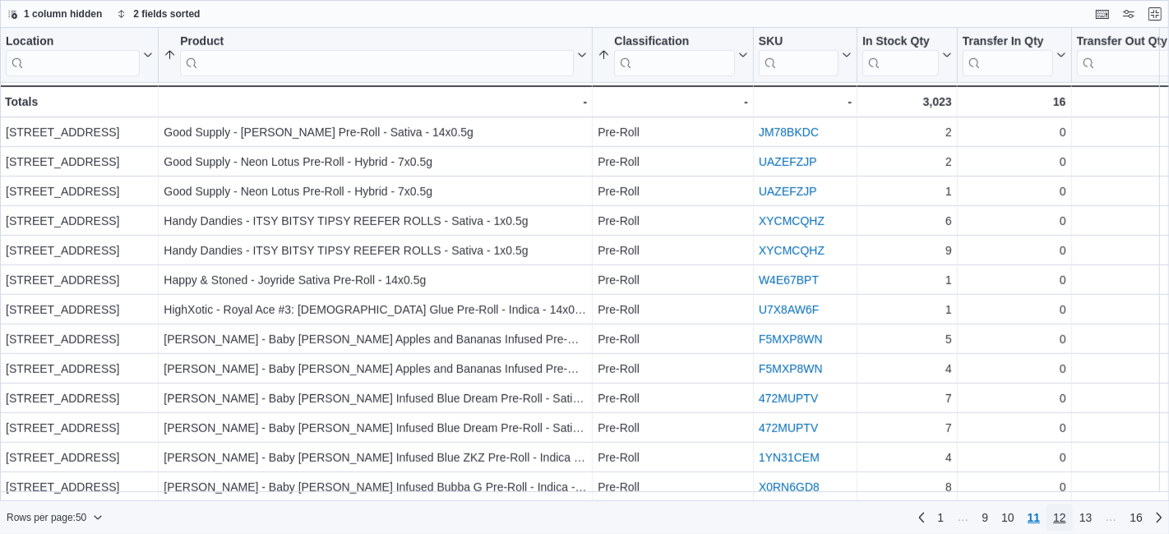
click at [1061, 522] on span "12" at bounding box center [1059, 518] width 13 height 16
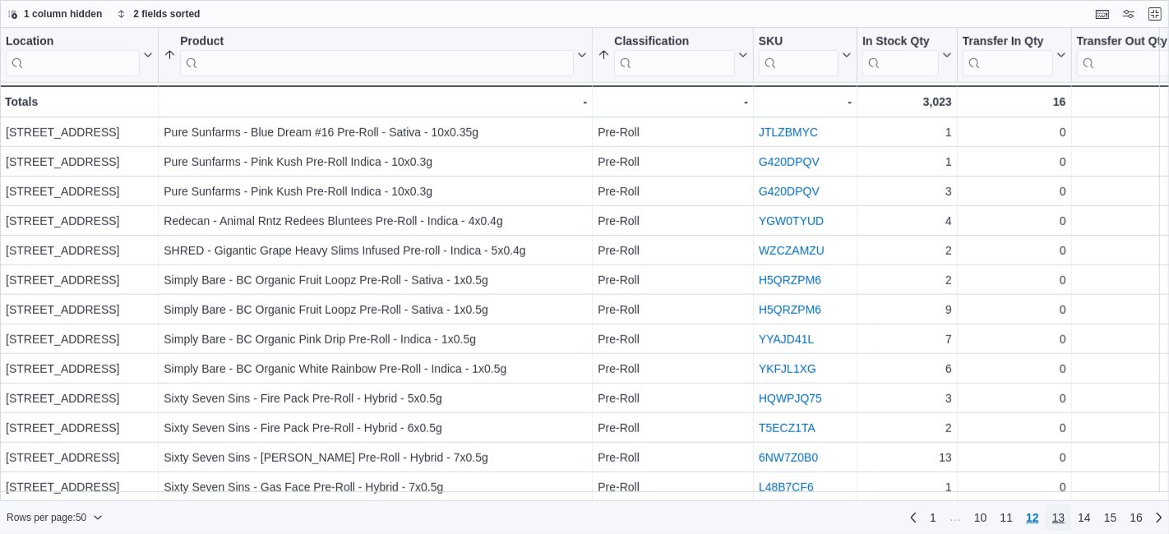
click at [1065, 519] on span "13" at bounding box center [1058, 518] width 13 height 16
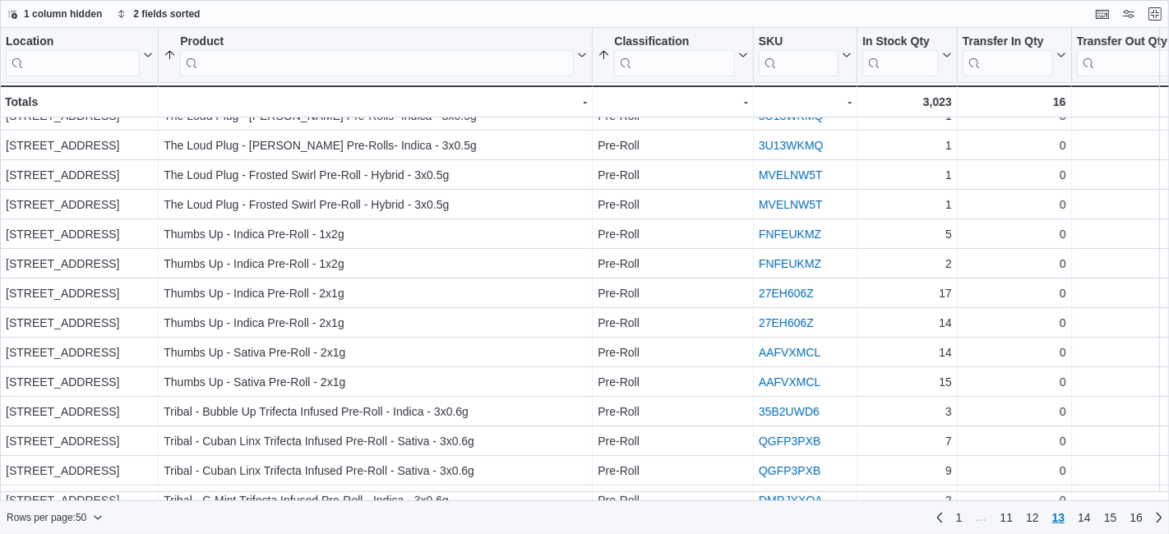
scroll to position [276, 0]
